Goal: Task Accomplishment & Management: Manage account settings

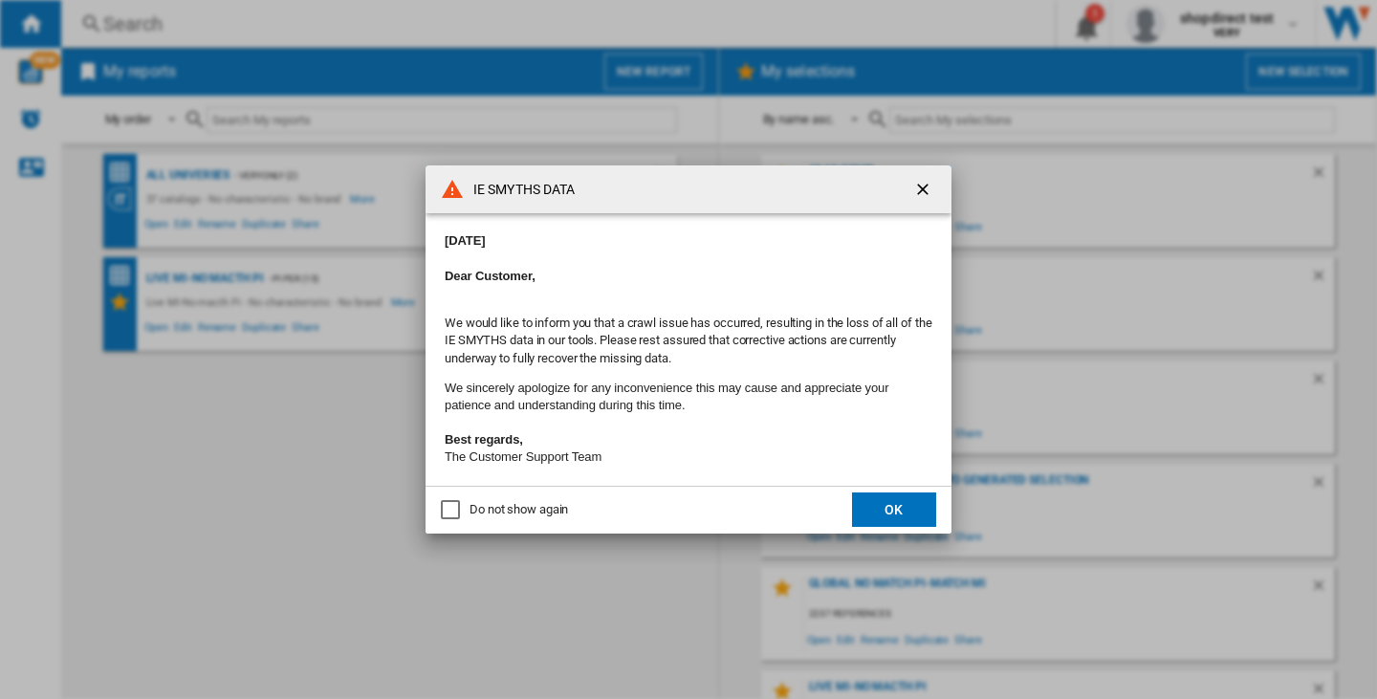
click at [921, 182] on ng-md-icon "getI18NText('BUTTONS.CLOSE_DIALOG')" at bounding box center [924, 191] width 23 height 23
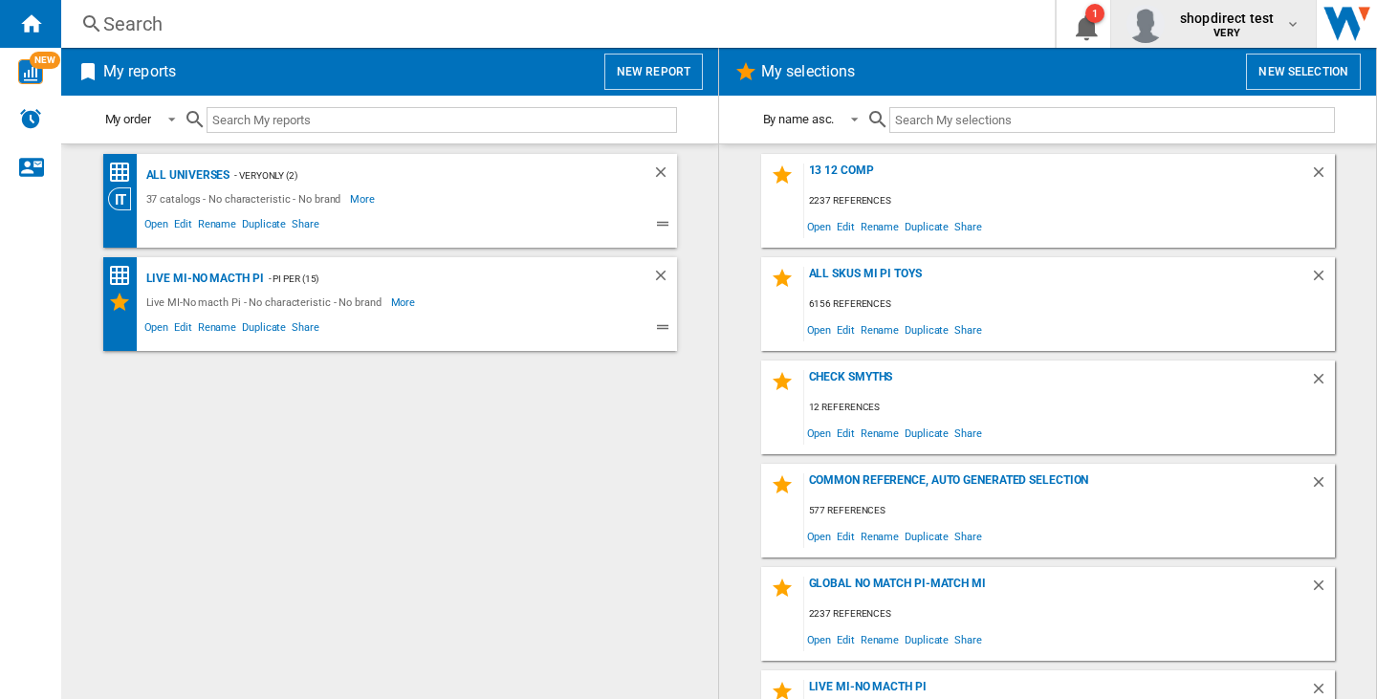
click at [1290, 19] on md-icon "button" at bounding box center [1292, 23] width 15 height 15
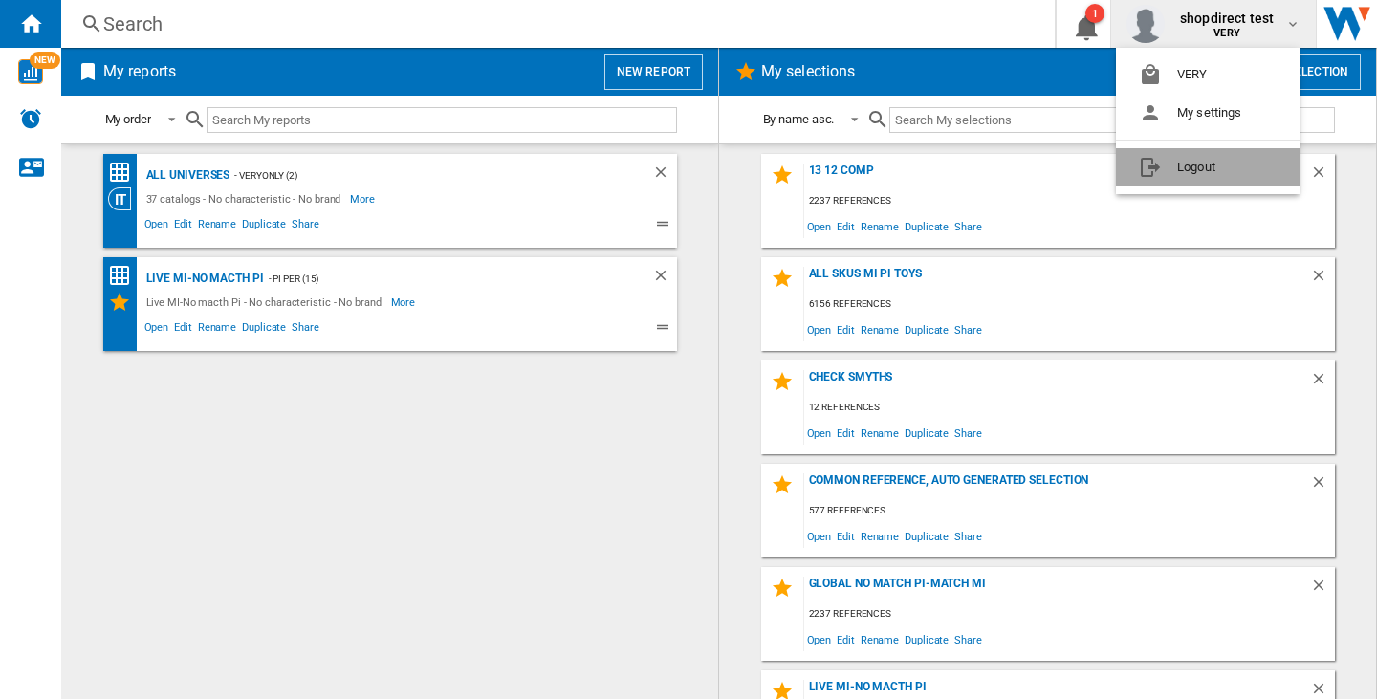
click at [1192, 171] on button "Logout" at bounding box center [1208, 167] width 184 height 38
